Goal: Transaction & Acquisition: Purchase product/service

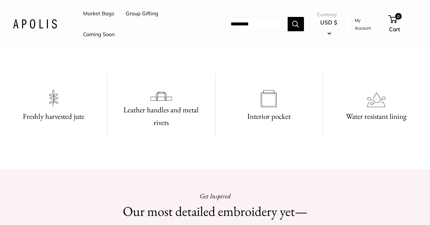
scroll to position [462, 0]
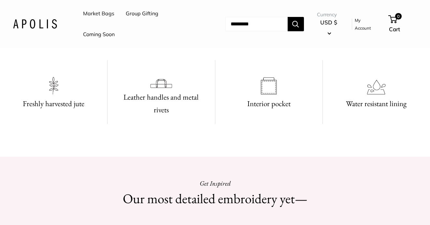
click at [197, 47] on video at bounding box center [215, 22] width 98 height 49
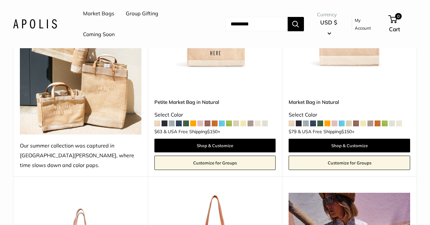
scroll to position [168, 0]
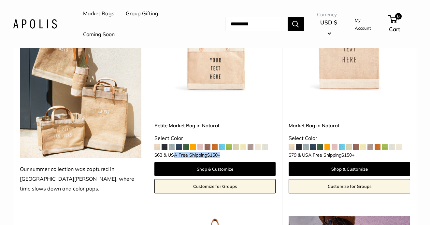
drag, startPoint x: 171, startPoint y: 145, endPoint x: 226, endPoint y: 143, distance: 55.4
click at [226, 151] on div "$63 & USA Free Shipping $150 +" at bounding box center [214, 154] width 121 height 6
click at [207, 144] on span at bounding box center [207, 147] width 6 height 6
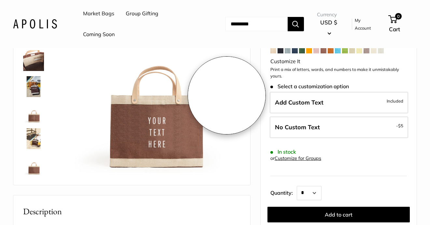
scroll to position [140, 0]
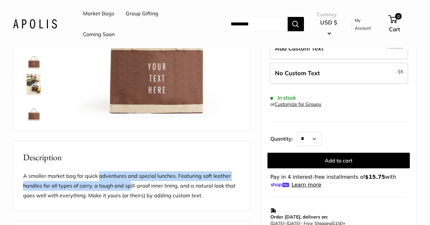
drag, startPoint x: 98, startPoint y: 191, endPoint x: 129, endPoint y: 202, distance: 32.6
click at [129, 200] on p "A smaller market bag for quick adventures and special lunches. Featuring soft l…" at bounding box center [131, 185] width 217 height 29
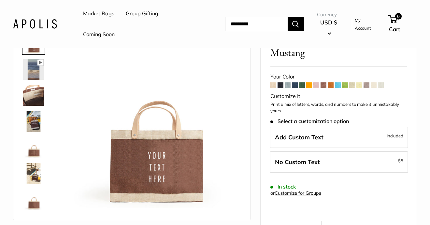
scroll to position [0, 0]
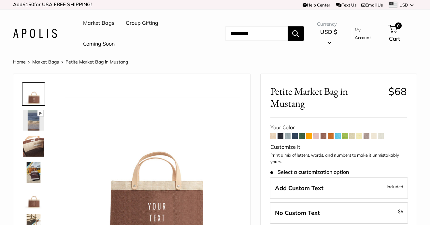
click at [303, 135] on span at bounding box center [302, 136] width 6 height 6
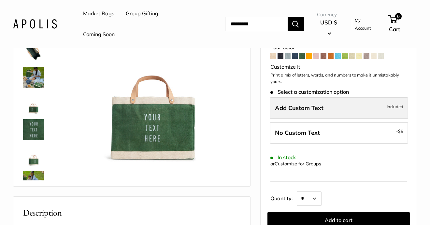
click at [325, 112] on label "Add Custom Text Included" at bounding box center [338, 107] width 138 height 21
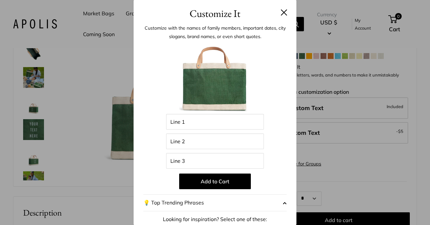
click at [281, 11] on button at bounding box center [283, 12] width 7 height 7
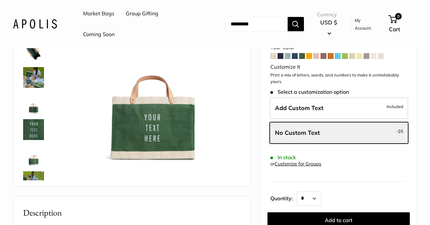
scroll to position [225, 0]
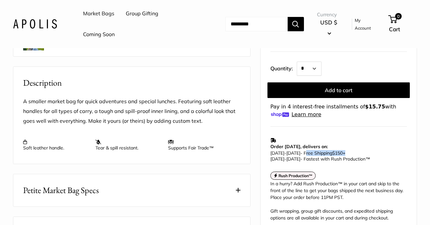
drag, startPoint x: 305, startPoint y: 153, endPoint x: 380, endPoint y: 155, distance: 75.8
click at [380, 155] on p "Oct 02 - Oct 07 - Free Shipping $150 + Sep 24 - Sep 25 - Fastest with Rush Prod…" at bounding box center [336, 156] width 133 height 12
drag, startPoint x: 380, startPoint y: 155, endPoint x: 335, endPoint y: 153, distance: 44.9
click at [335, 153] on p "Oct 02 - Oct 07 - Free Shipping $150 + Sep 24 - Sep 25 - Fastest with Rush Prod…" at bounding box center [336, 156] width 133 height 12
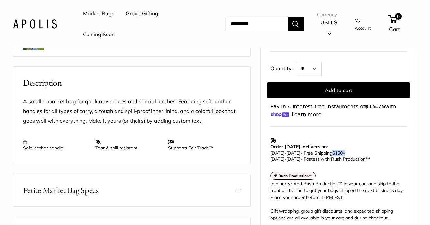
click at [335, 153] on span "$150" at bounding box center [337, 153] width 10 height 6
drag, startPoint x: 309, startPoint y: 147, endPoint x: 343, endPoint y: 158, distance: 35.7
click at [342, 157] on td "Order today, delivers on: Oct 02 - Oct 07 - Free Shipping $150 + Sep 24 - Sep 2…" at bounding box center [338, 149] width 136 height 31
click at [344, 158] on span "Sep 24 - Sep 25 - Fastest with Rush Production™" at bounding box center [320, 159] width 100 height 6
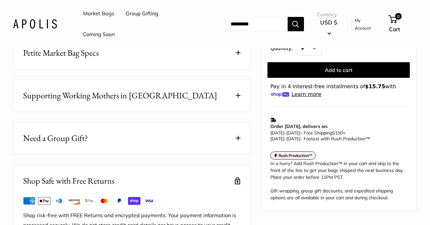
scroll to position [412, 0]
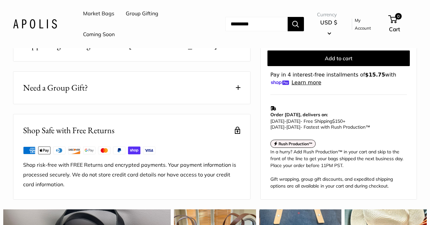
click at [236, 93] on button "Need a Group Gift?" at bounding box center [131, 88] width 237 height 32
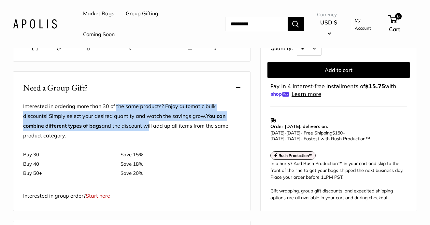
drag, startPoint x: 115, startPoint y: 108, endPoint x: 125, endPoint y: 129, distance: 23.1
click at [125, 129] on p "Interested in ordering more than 30 of the same products? Enjoy automatic bulk …" at bounding box center [131, 121] width 217 height 39
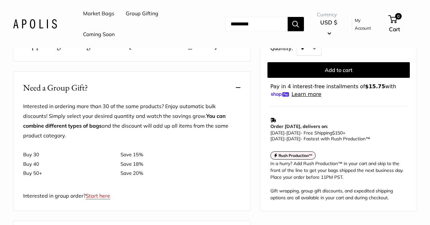
drag, startPoint x: 127, startPoint y: 131, endPoint x: 179, endPoint y: 135, distance: 51.6
click at [179, 135] on p "Interested in ordering more than 30 of the same products? Enjoy automatic bulk …" at bounding box center [131, 121] width 217 height 39
drag, startPoint x: 179, startPoint y: 135, endPoint x: 171, endPoint y: 177, distance: 42.3
click at [171, 177] on div "Interested in ordering more than 30 of the same products? Enjoy automatic bulk …" at bounding box center [131, 151] width 217 height 99
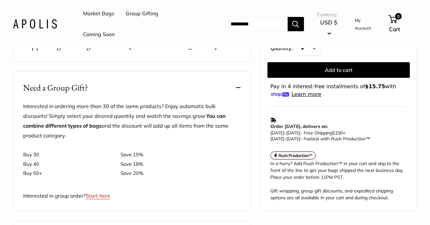
click at [171, 177] on td "Save 20%" at bounding box center [180, 173] width 120 height 9
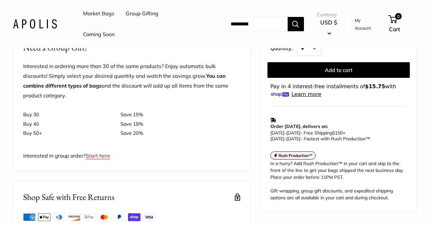
scroll to position [458, 0]
